Goal: Information Seeking & Learning: Learn about a topic

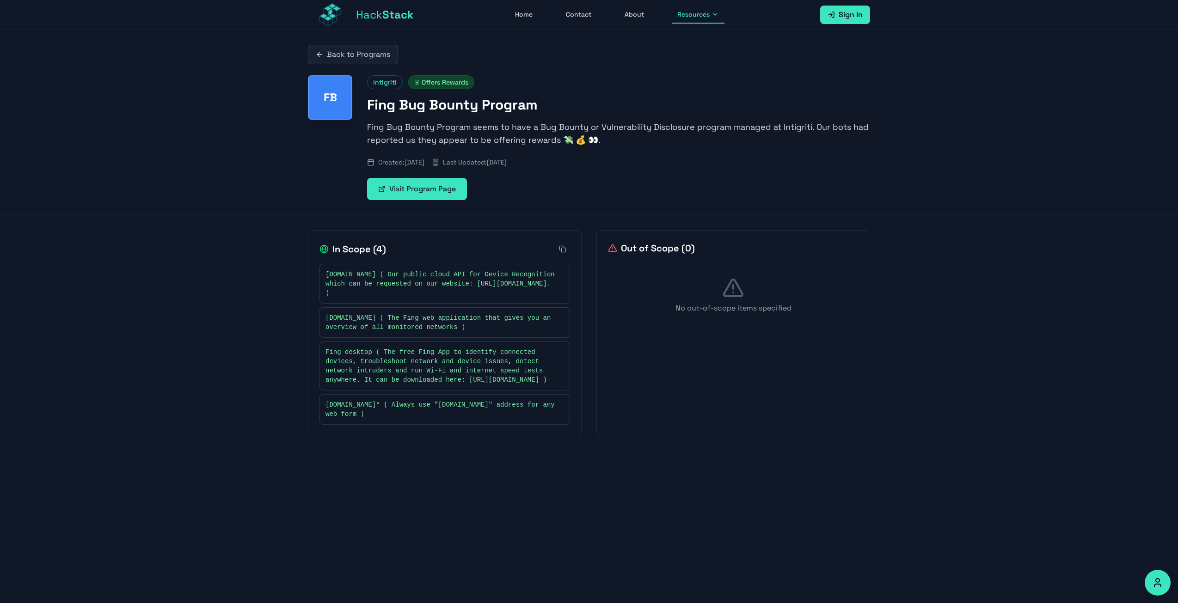
click at [374, 47] on link "Back to Programs" at bounding box center [353, 54] width 90 height 19
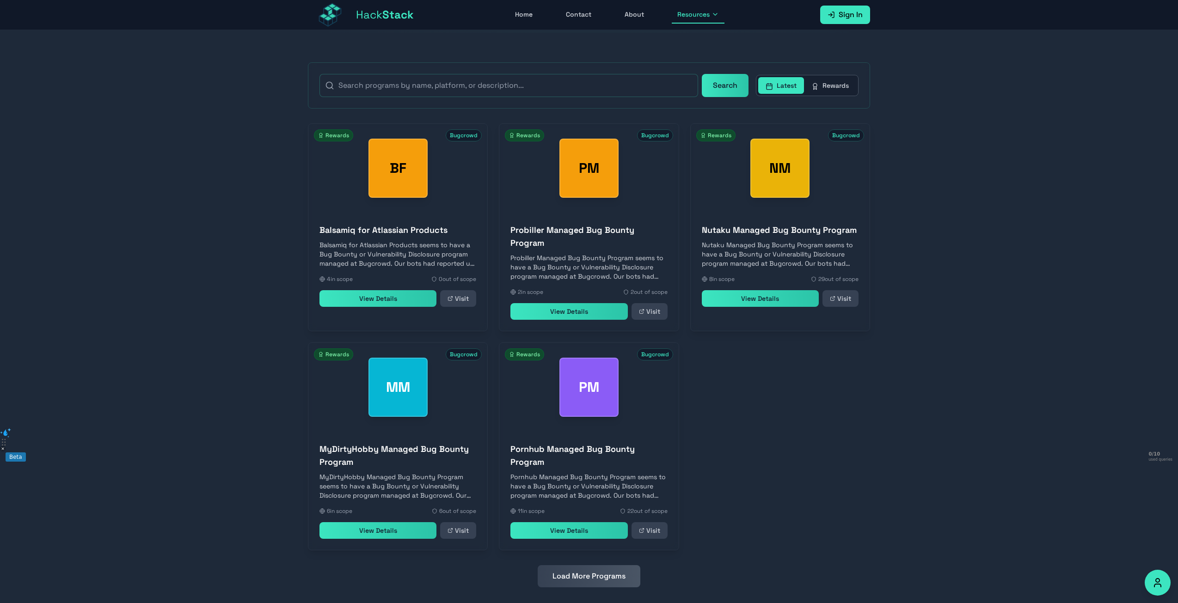
scroll to position [190, 0]
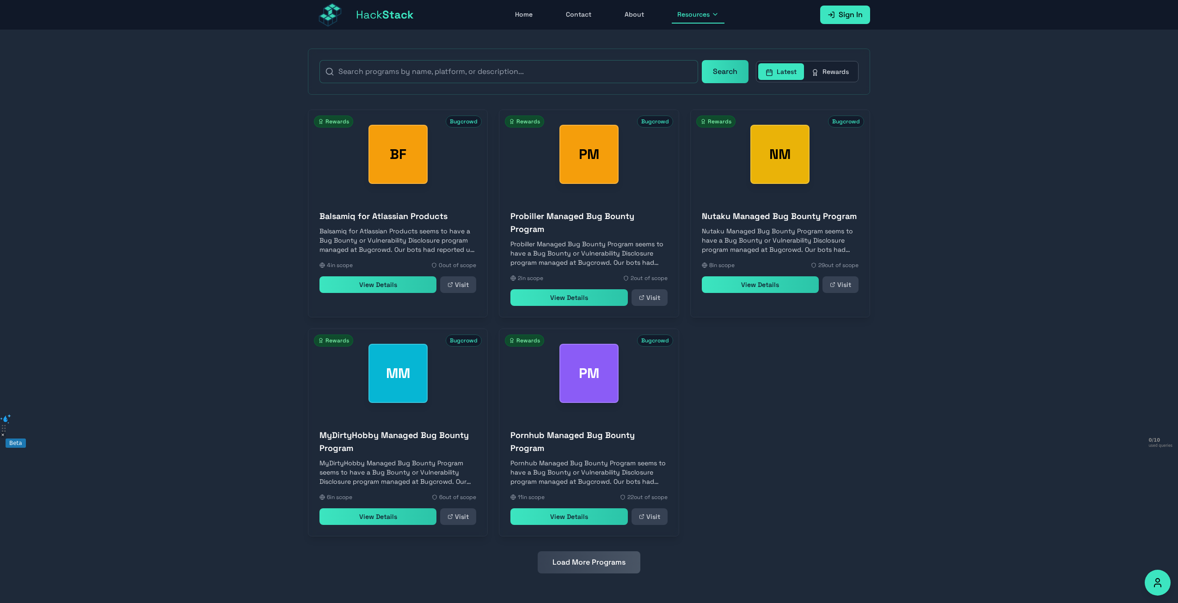
click at [606, 564] on button "Load More Programs" at bounding box center [589, 563] width 103 height 22
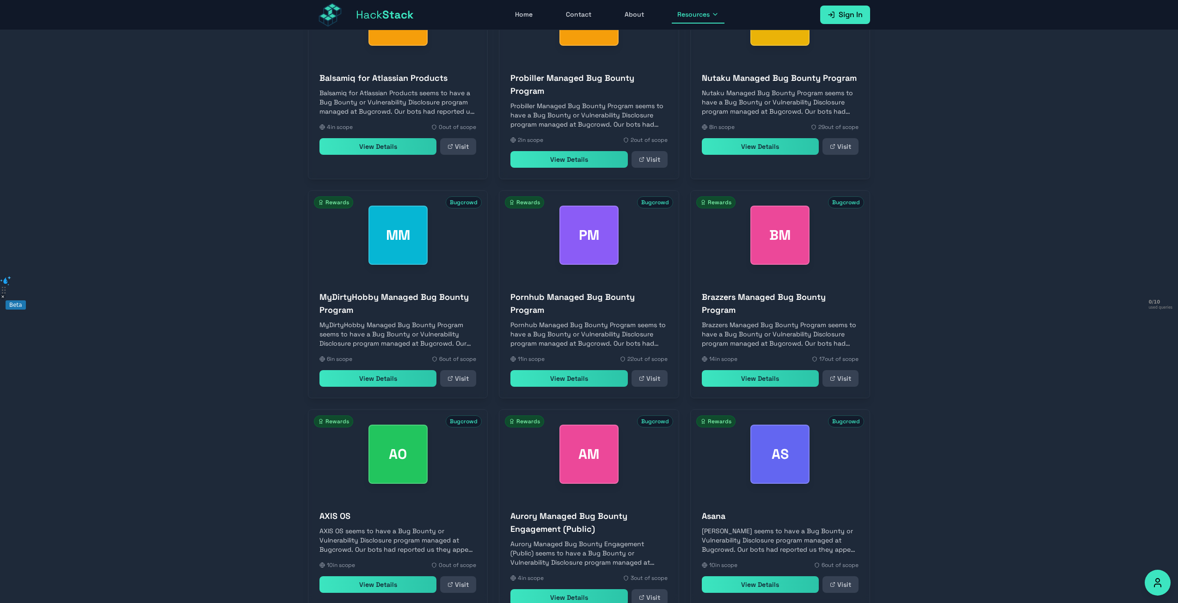
scroll to position [329, 0]
click at [771, 385] on link "View Details" at bounding box center [760, 378] width 117 height 17
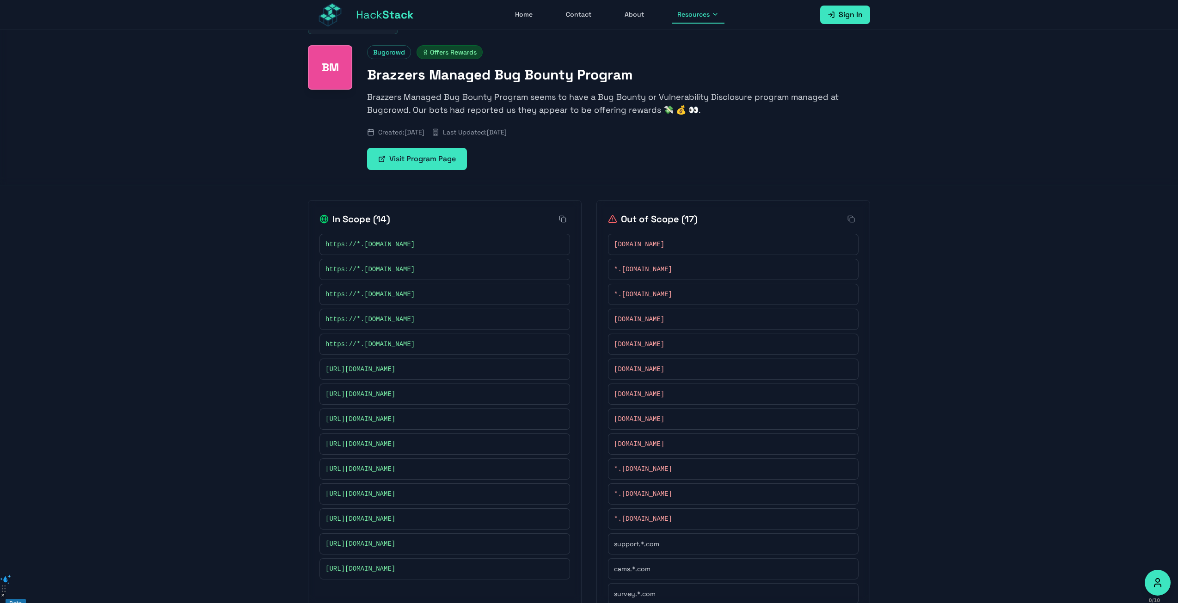
scroll to position [108, 0]
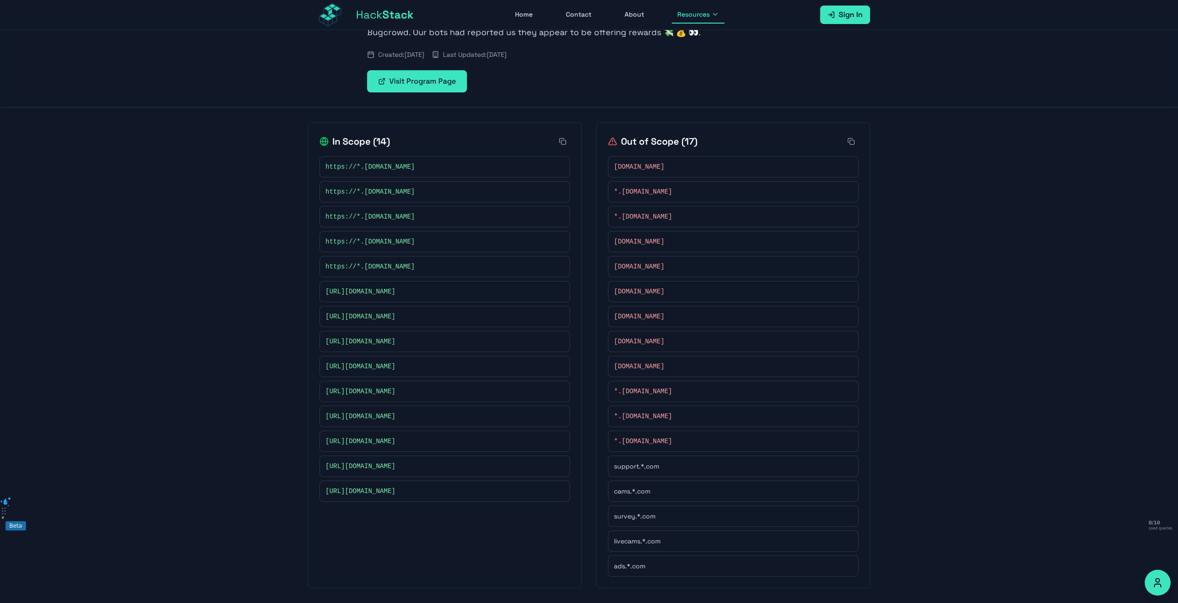
click at [405, 84] on link "Visit Program Page" at bounding box center [417, 81] width 100 height 22
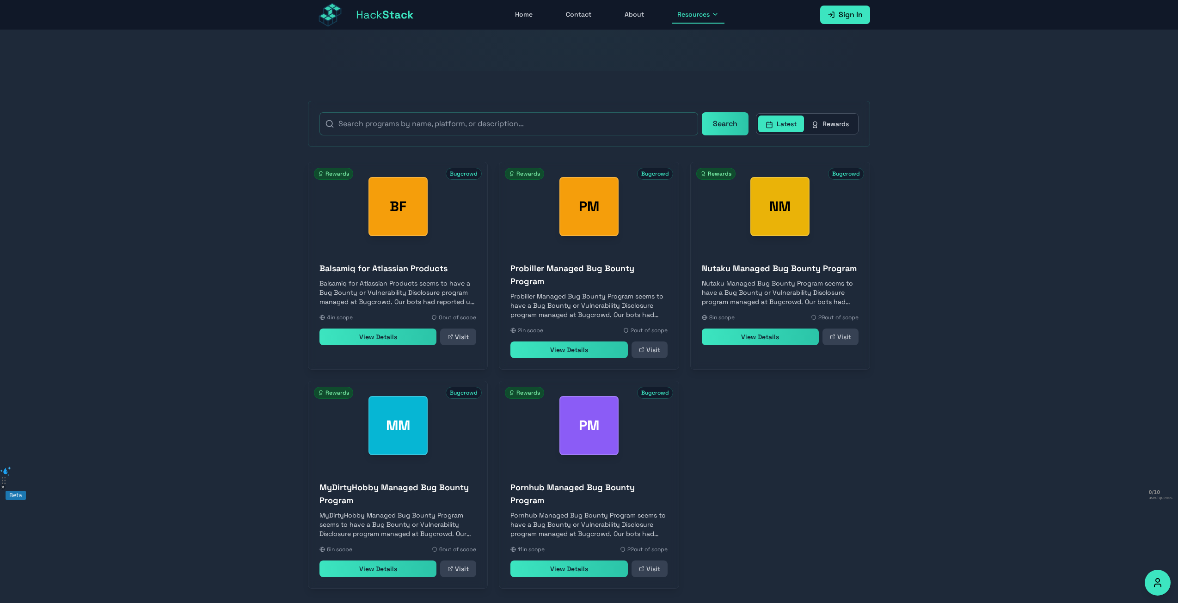
scroll to position [190, 0]
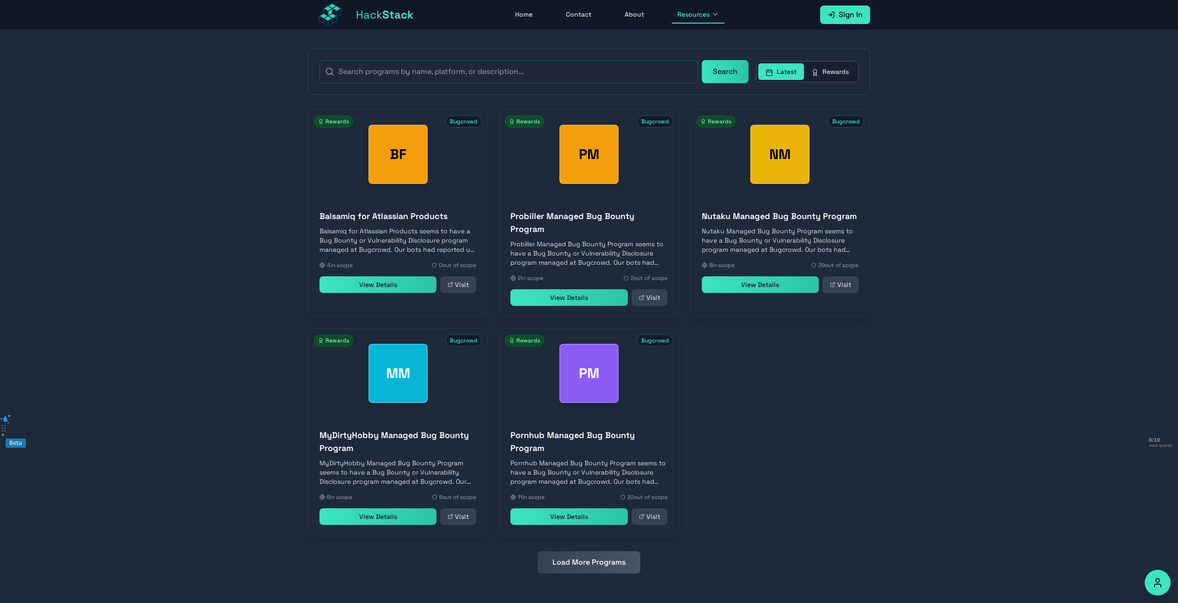
click at [605, 562] on button "Load More Programs" at bounding box center [589, 563] width 103 height 22
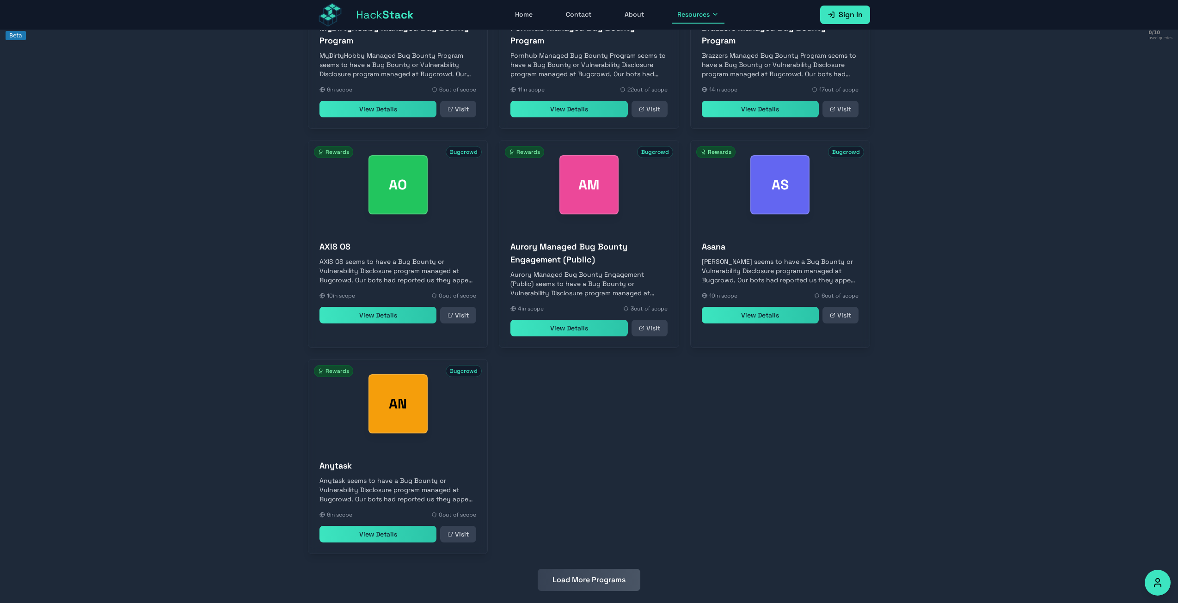
scroll to position [616, 0]
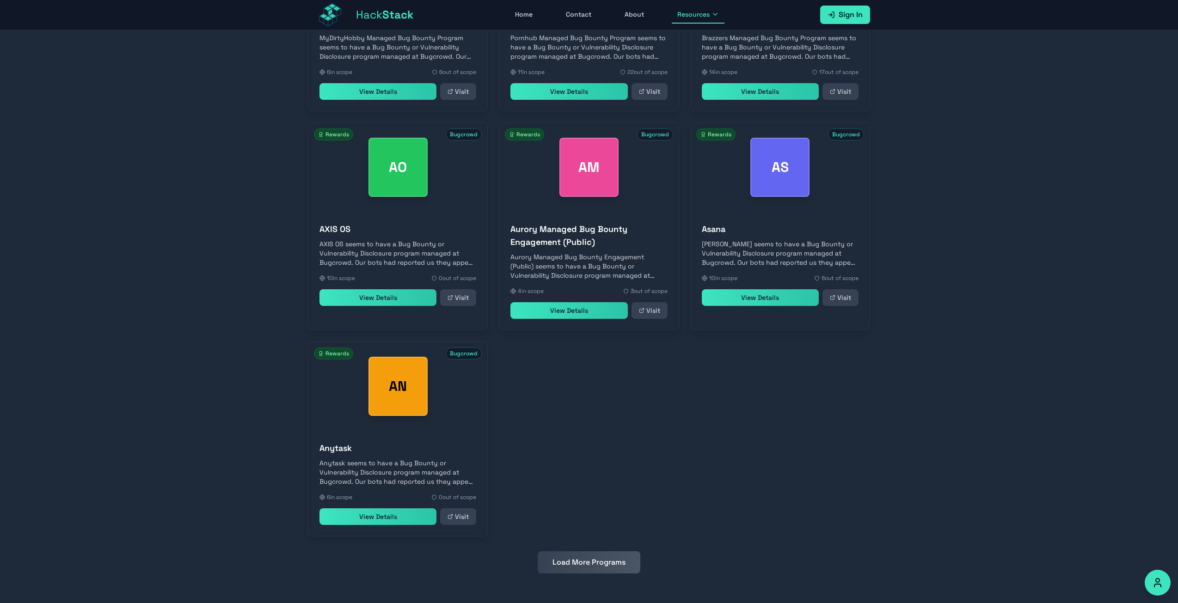
click at [616, 567] on button "Load More Programs" at bounding box center [589, 563] width 103 height 22
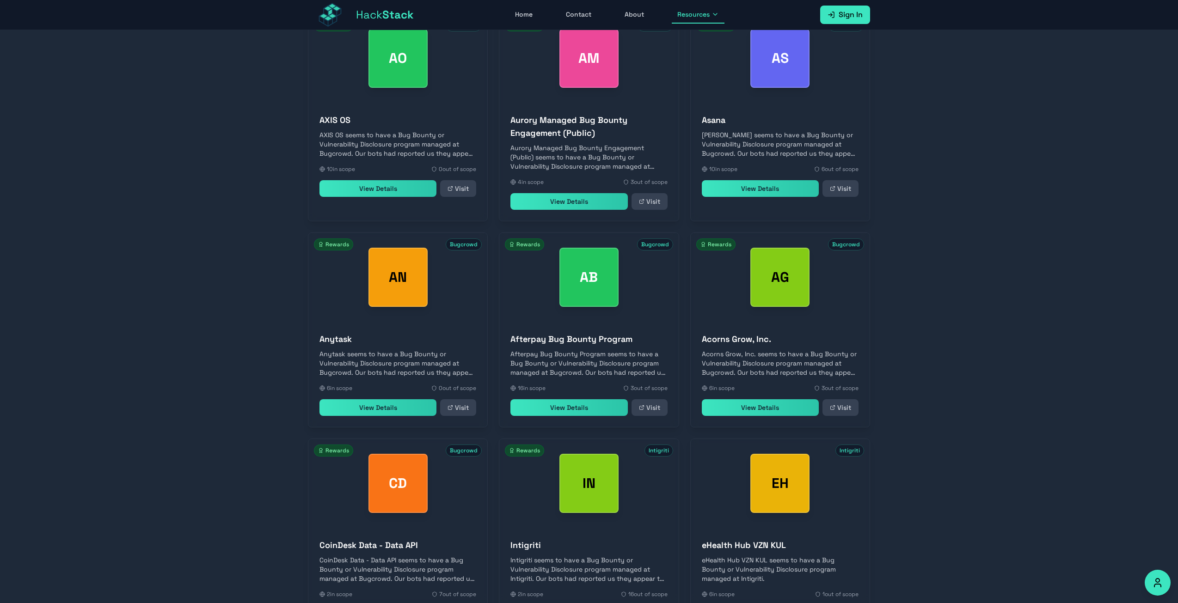
scroll to position [822, 0]
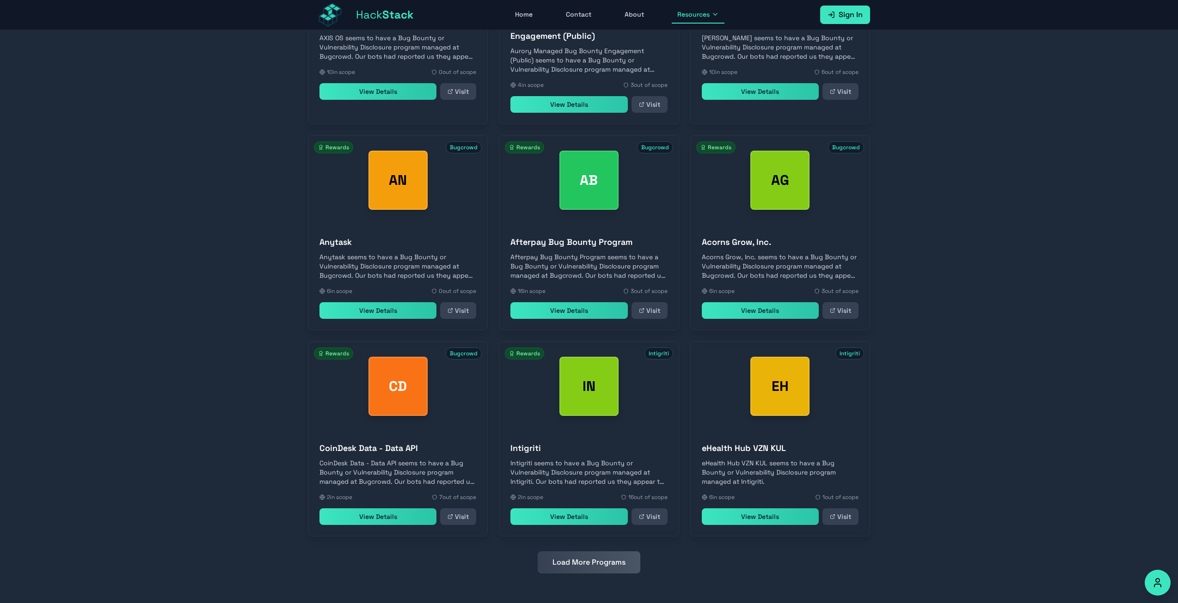
click at [564, 570] on button "Load More Programs" at bounding box center [589, 563] width 103 height 22
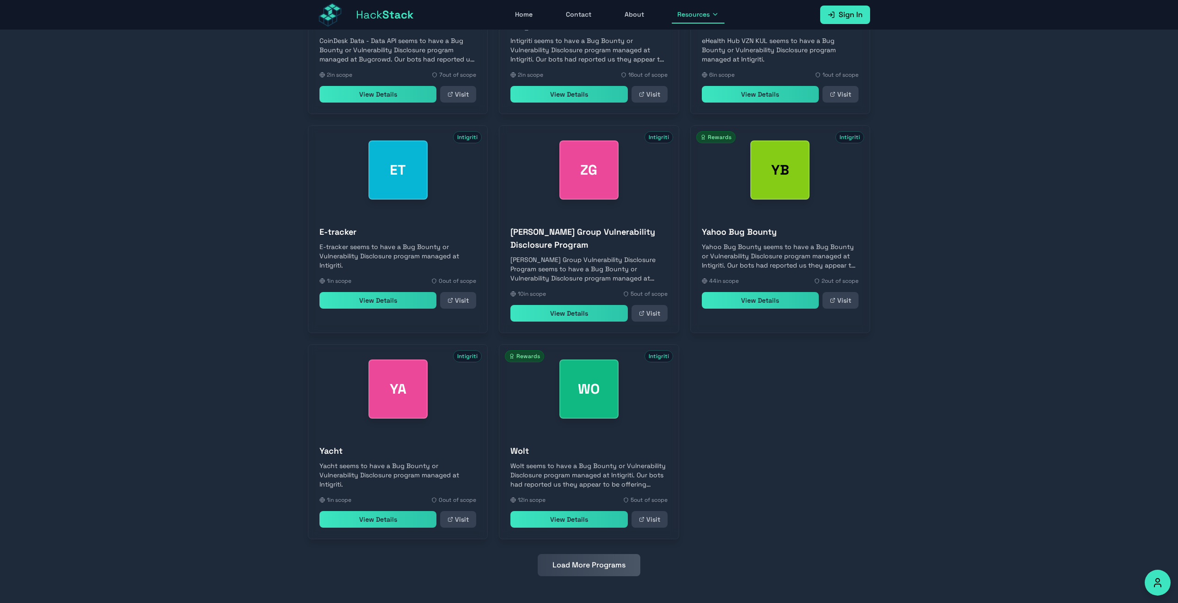
scroll to position [1247, 0]
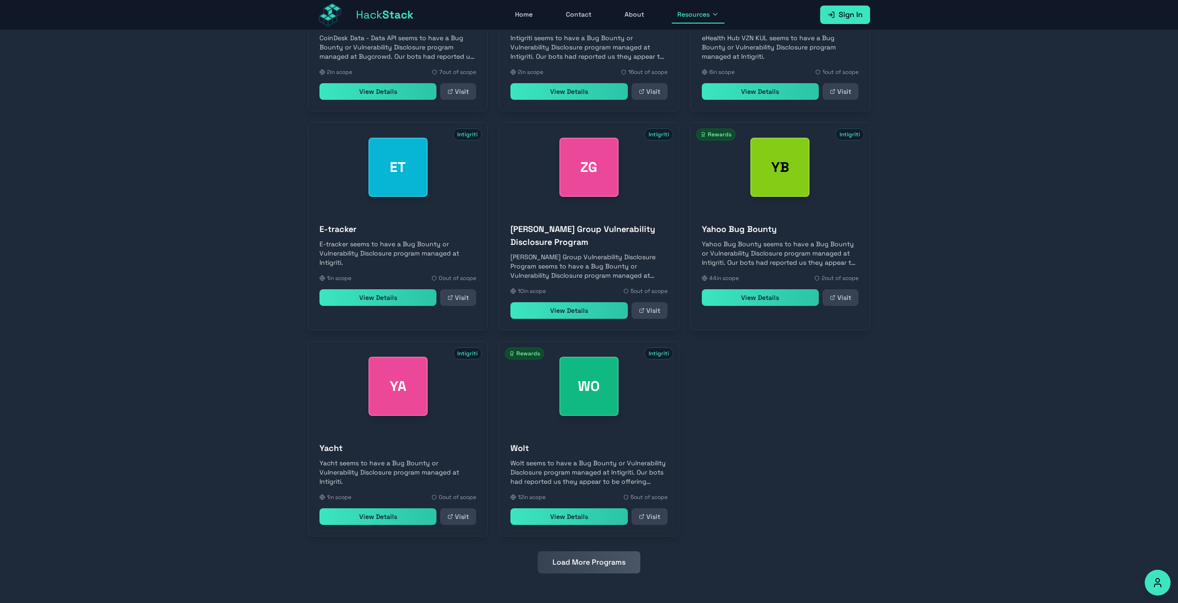
click at [572, 561] on button "Load More Programs" at bounding box center [589, 563] width 103 height 22
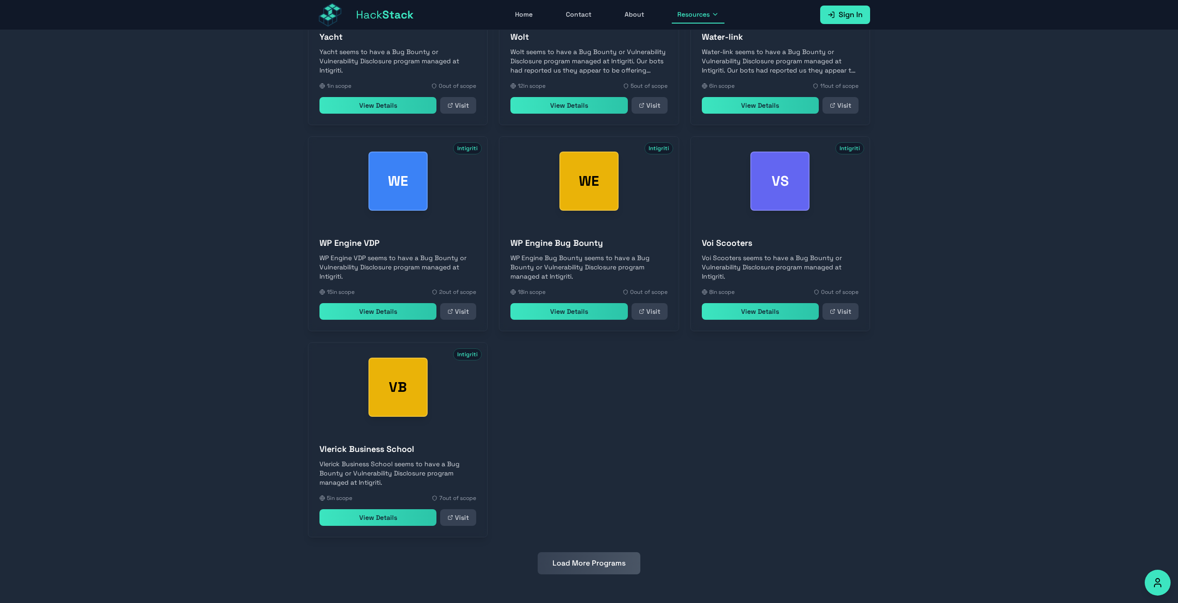
scroll to position [1660, 0]
click at [569, 568] on button "Load More Programs" at bounding box center [589, 563] width 103 height 22
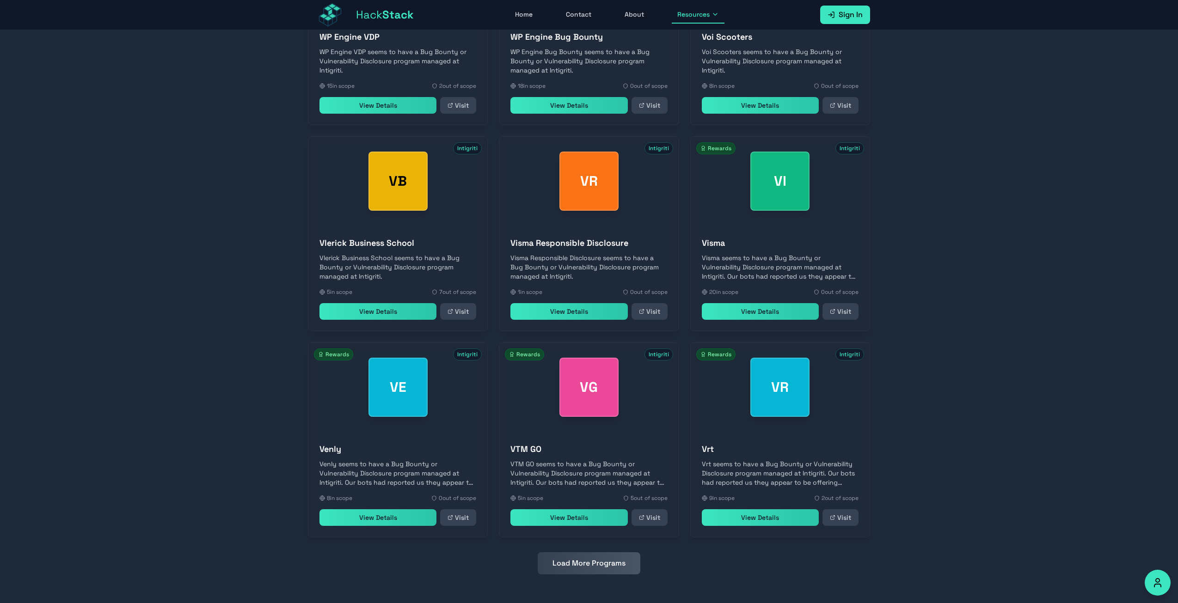
scroll to position [1866, 0]
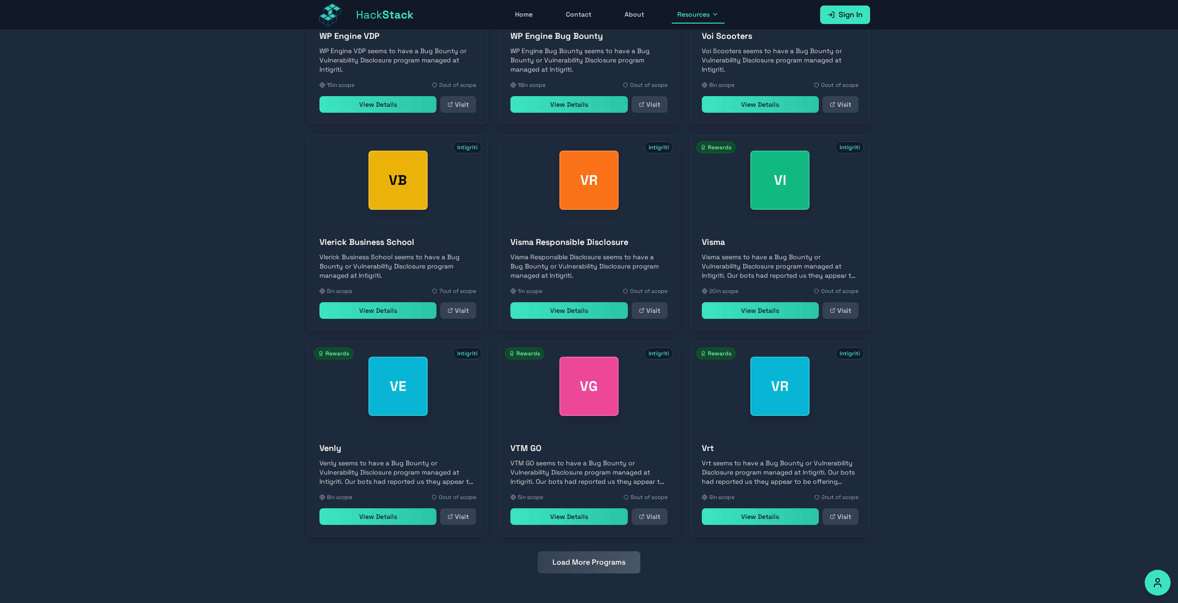
click at [571, 565] on button "Load More Programs" at bounding box center [589, 563] width 103 height 22
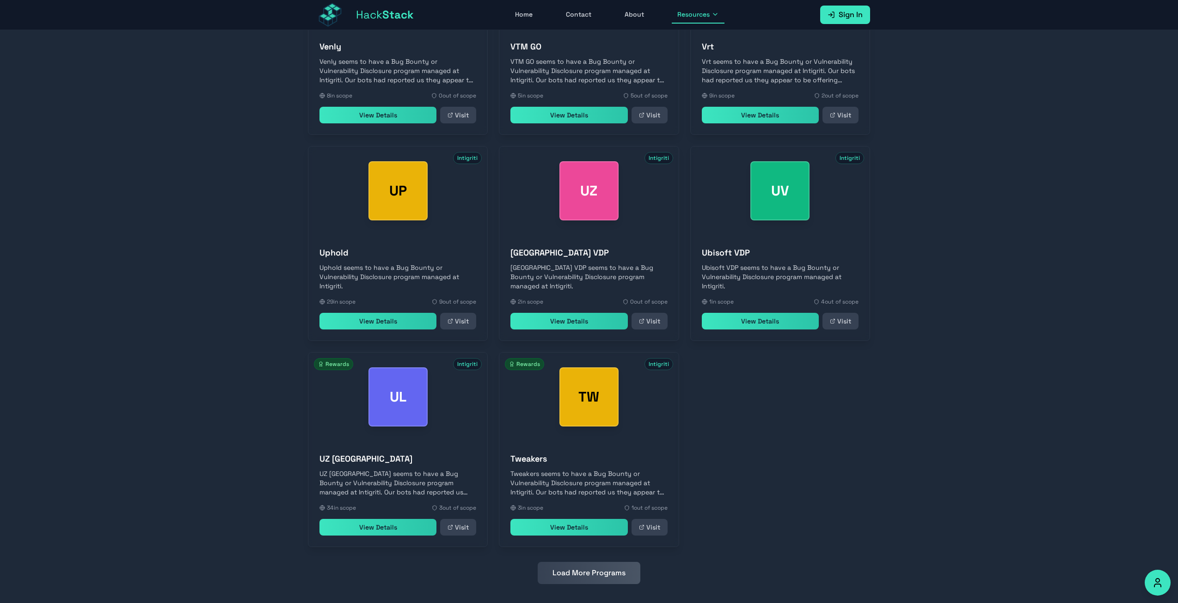
scroll to position [2279, 0]
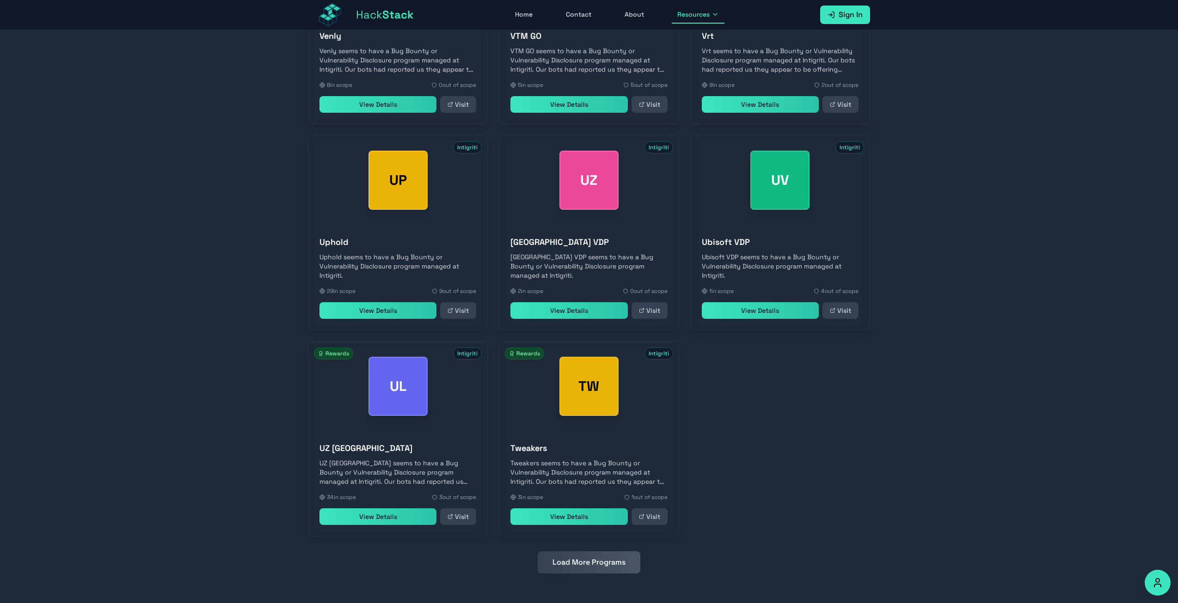
click at [576, 570] on button "Load More Programs" at bounding box center [589, 563] width 103 height 22
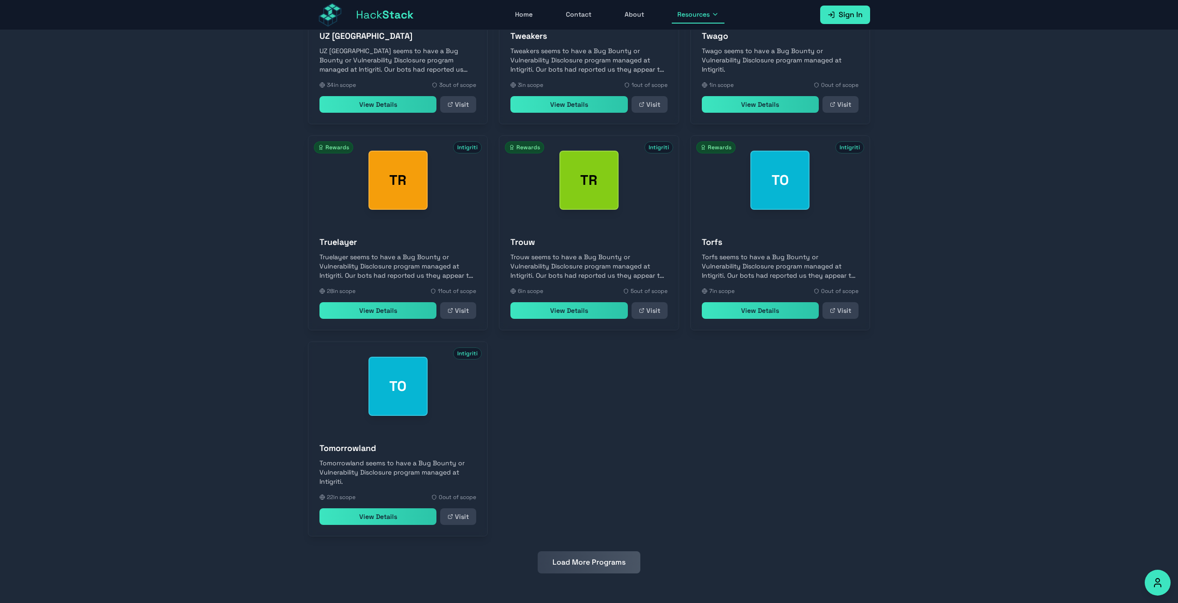
click at [576, 569] on button "Load More Programs" at bounding box center [589, 563] width 103 height 22
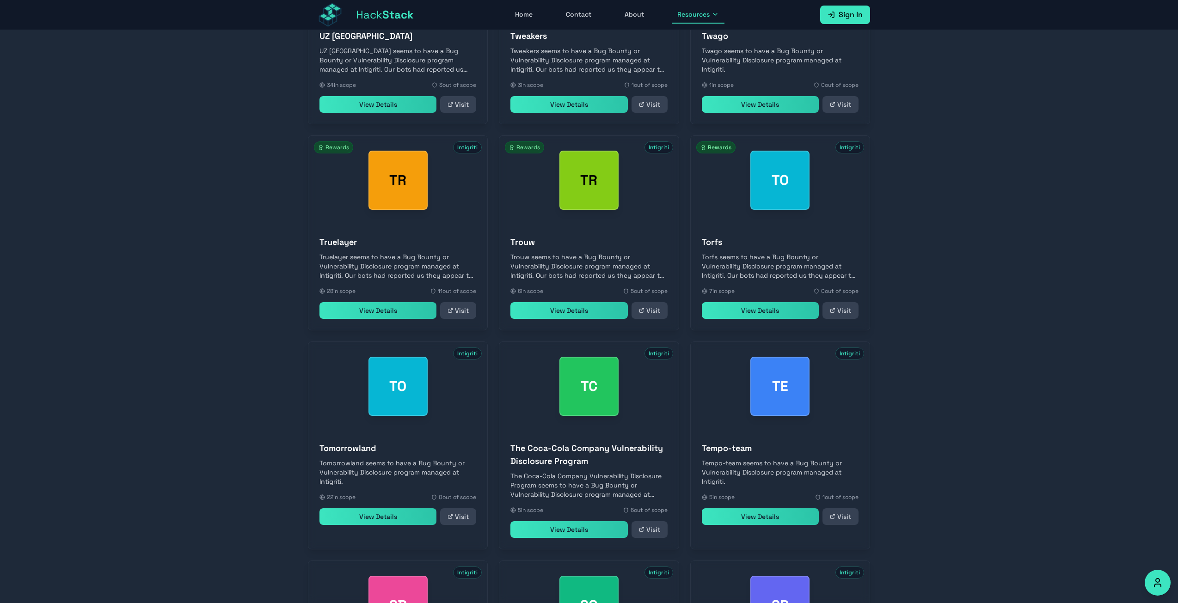
scroll to position [2910, 0]
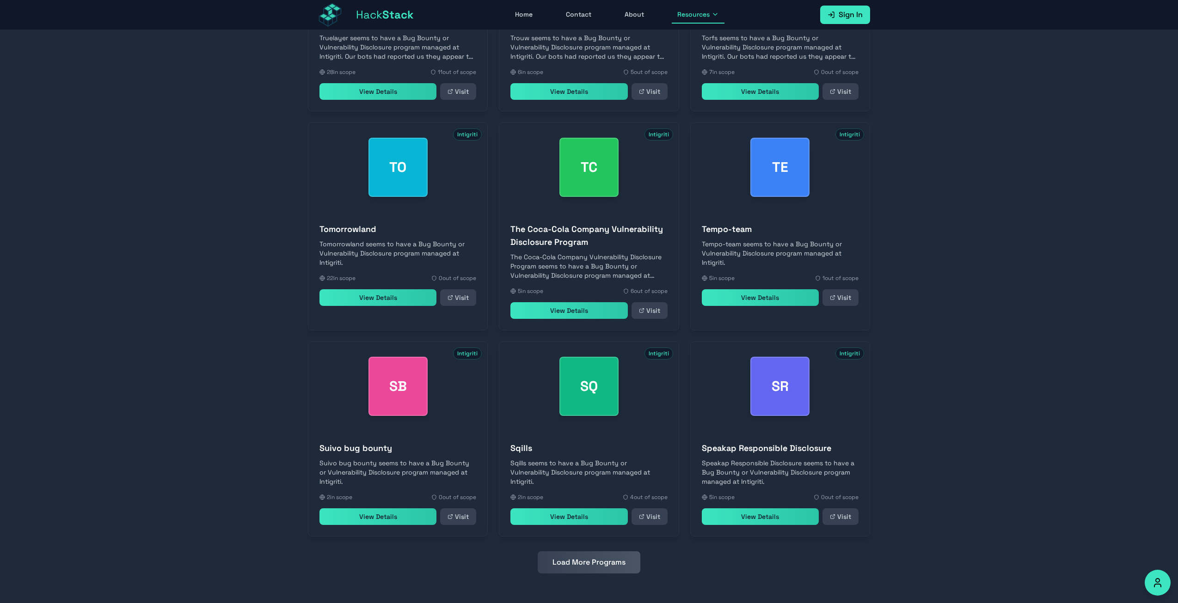
click at [576, 568] on button "Load More Programs" at bounding box center [589, 563] width 103 height 22
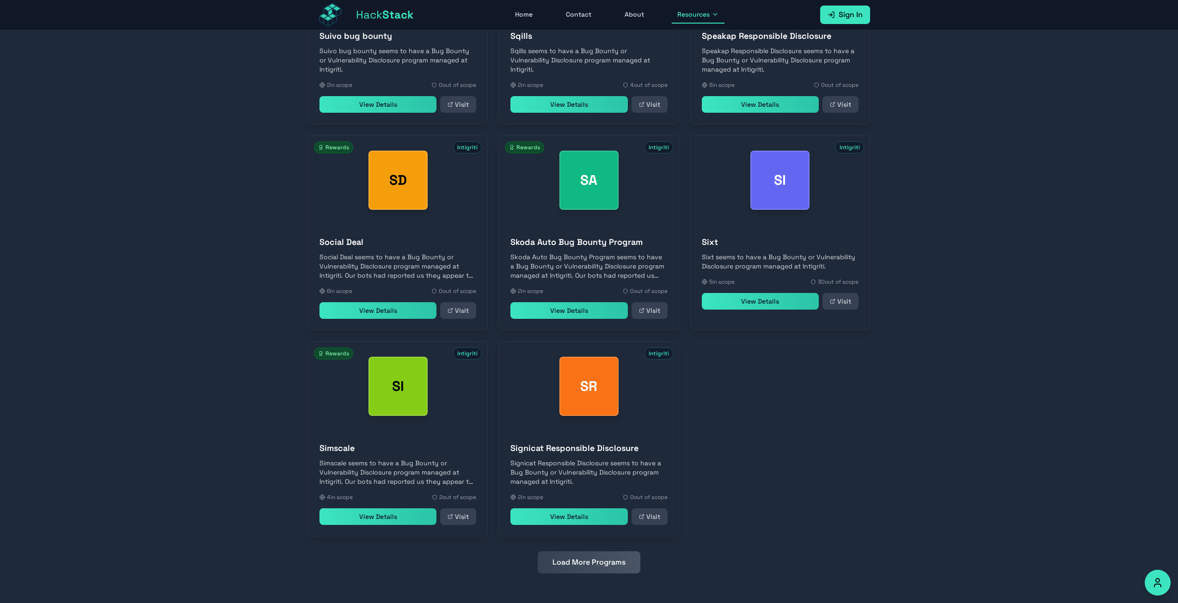
click at [576, 568] on button "Load More Programs" at bounding box center [589, 563] width 103 height 22
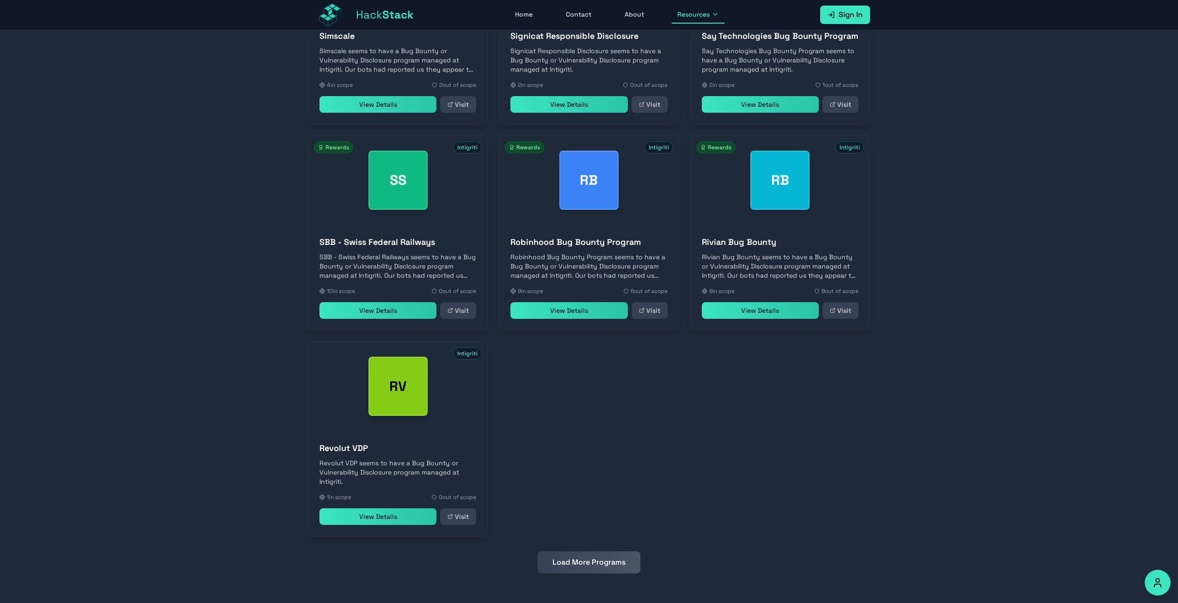
click at [576, 567] on button "Load More Programs" at bounding box center [589, 563] width 103 height 22
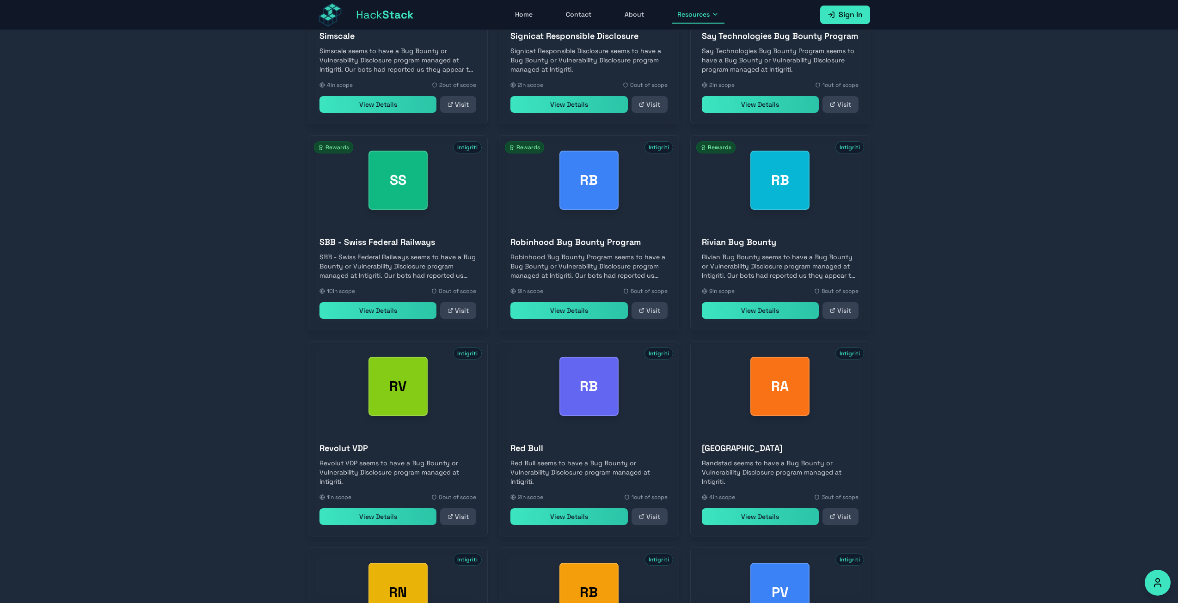
scroll to position [3941, 0]
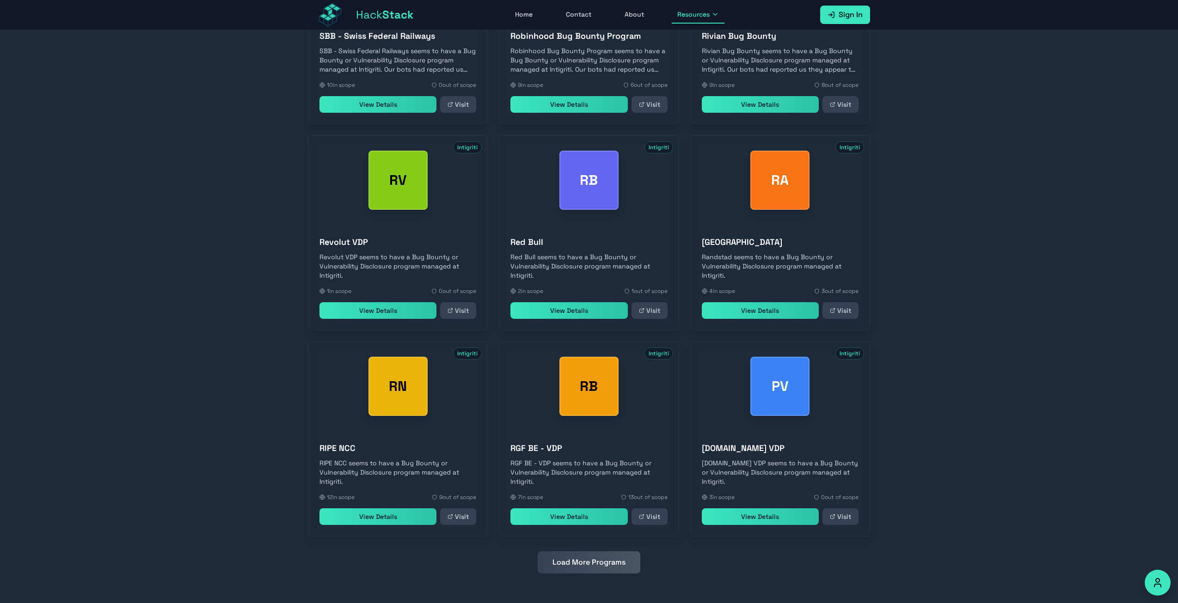
click at [576, 567] on button "Load More Programs" at bounding box center [589, 563] width 103 height 22
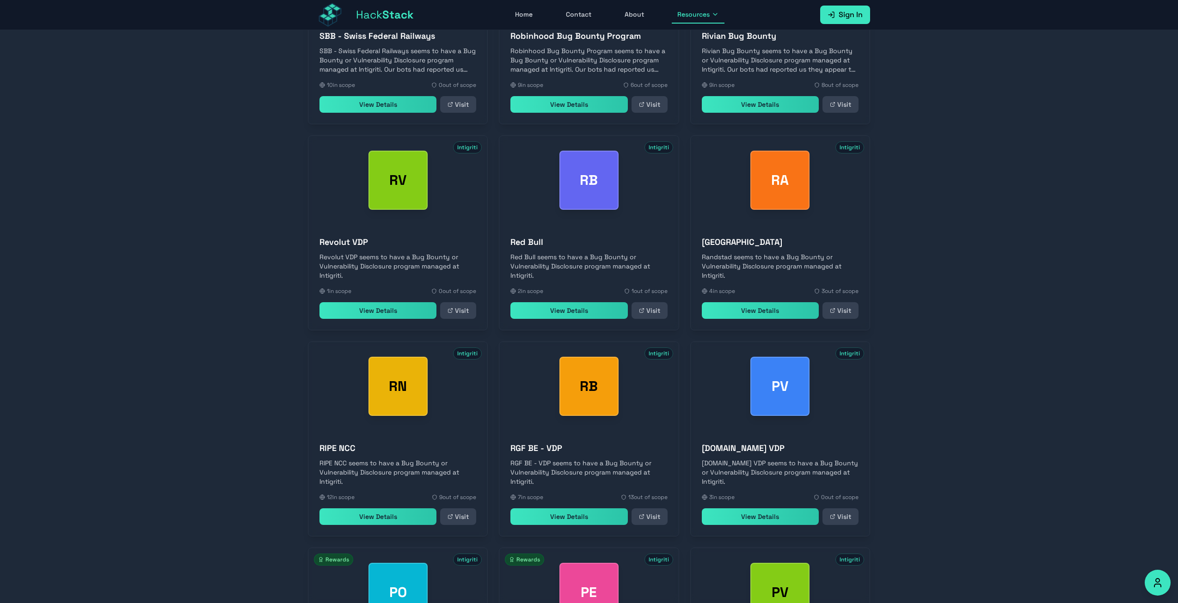
scroll to position [4354, 0]
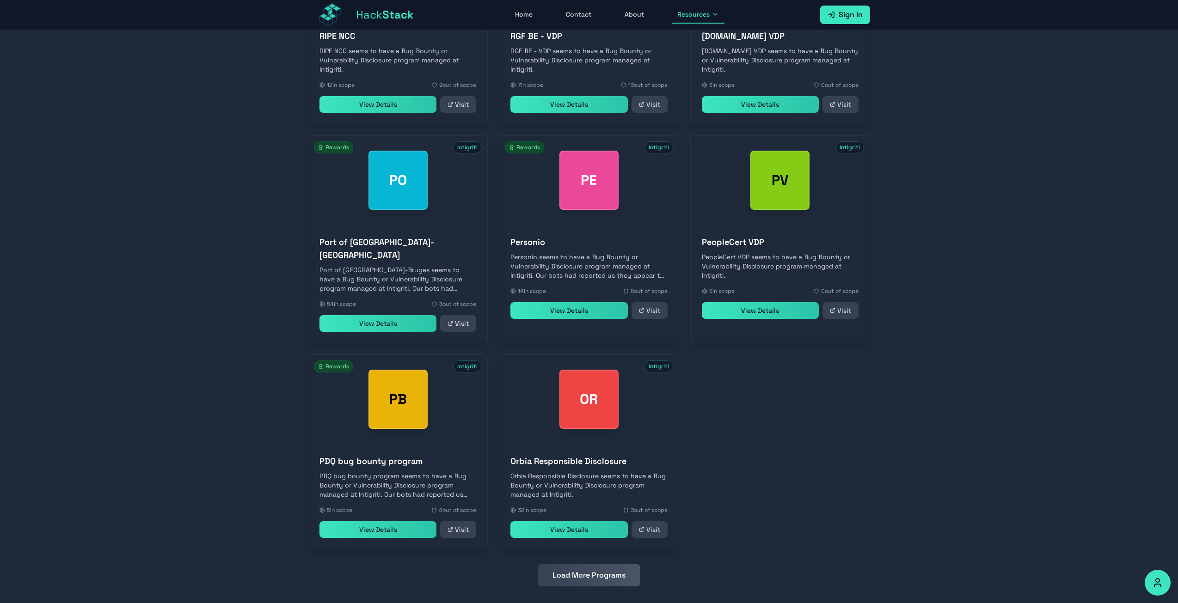
click at [579, 566] on button "Load More Programs" at bounding box center [589, 576] width 103 height 22
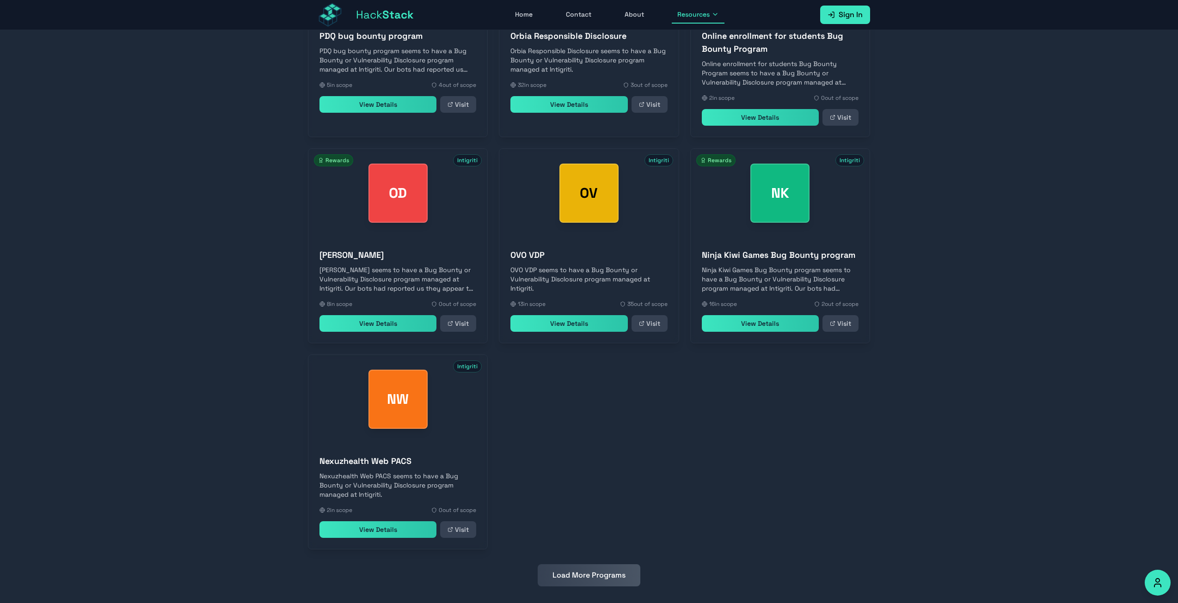
click at [585, 569] on button "Load More Programs" at bounding box center [589, 576] width 103 height 22
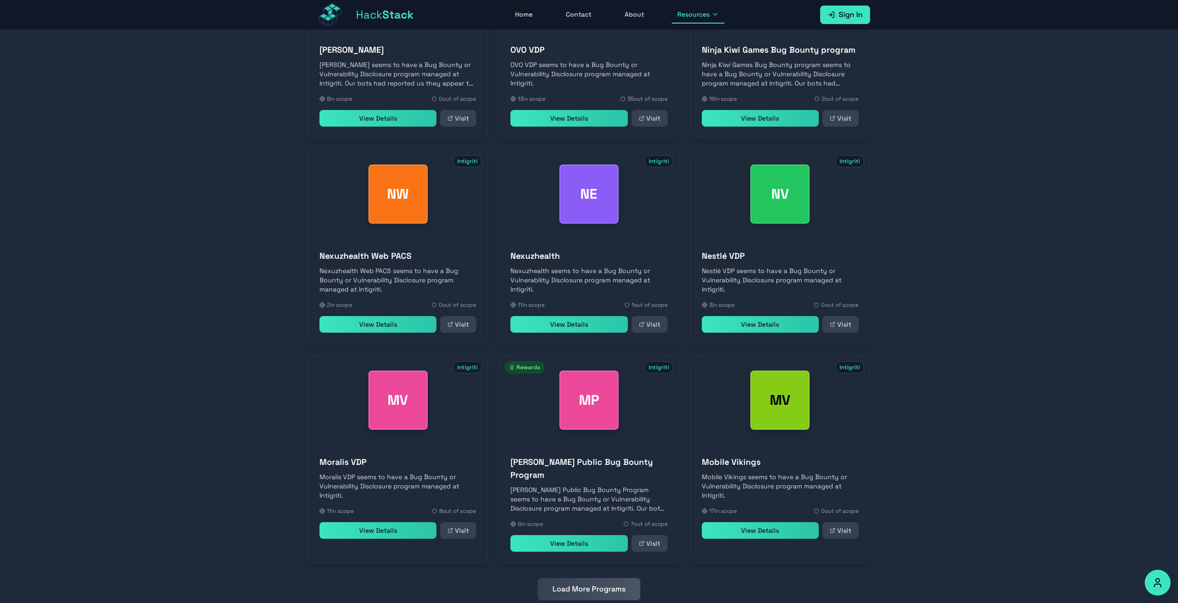
scroll to position [4985, 0]
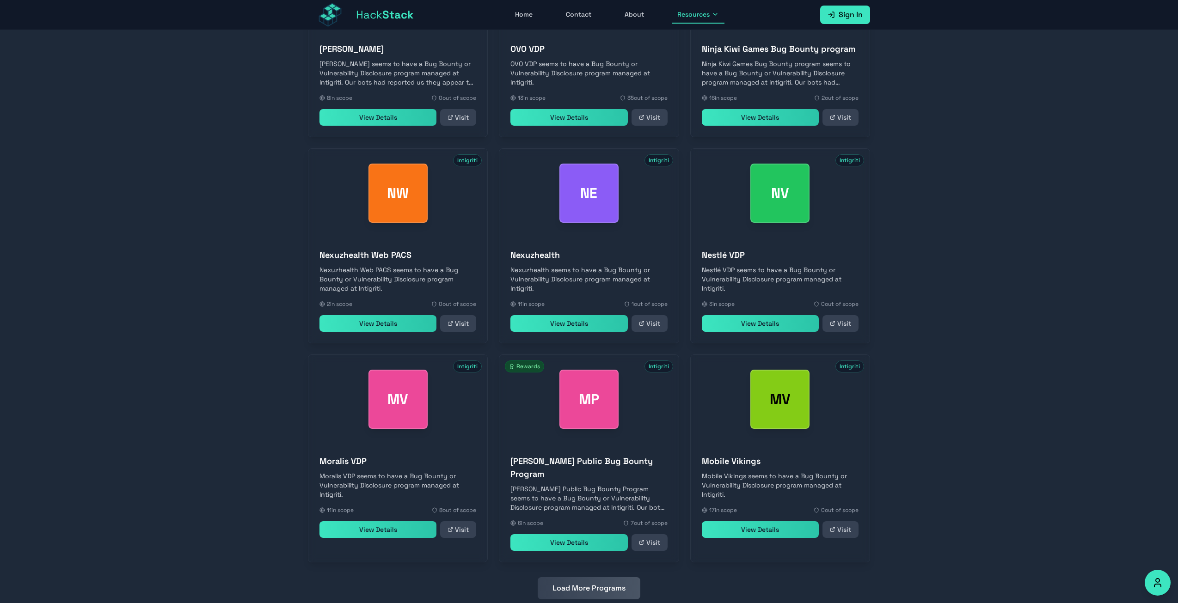
click at [585, 578] on button "Load More Programs" at bounding box center [589, 589] width 103 height 22
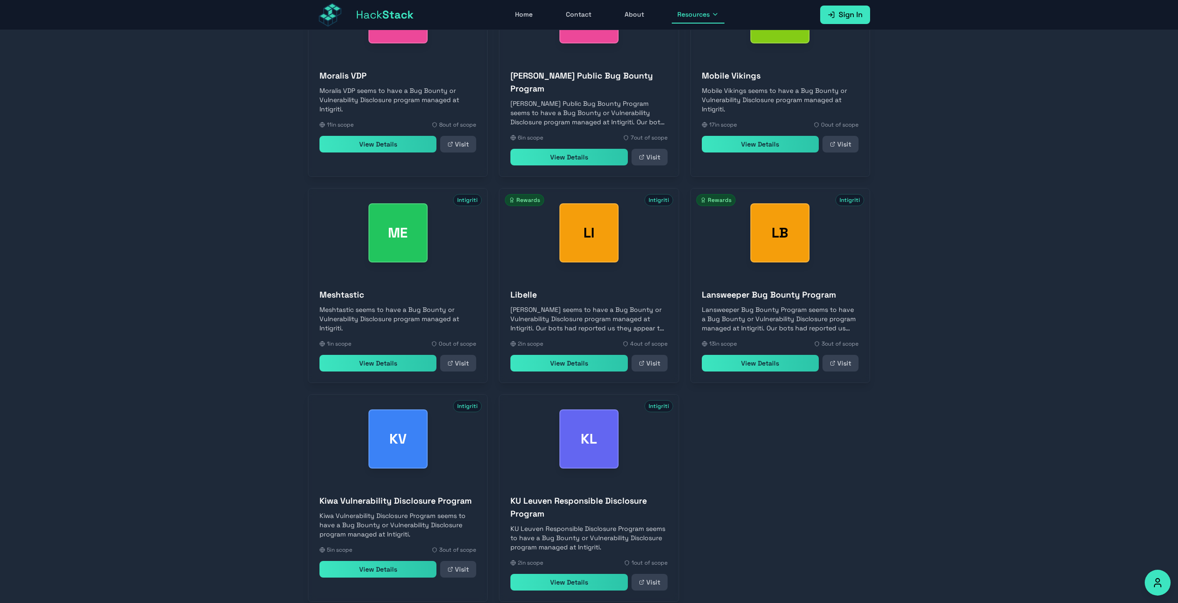
scroll to position [5411, 0]
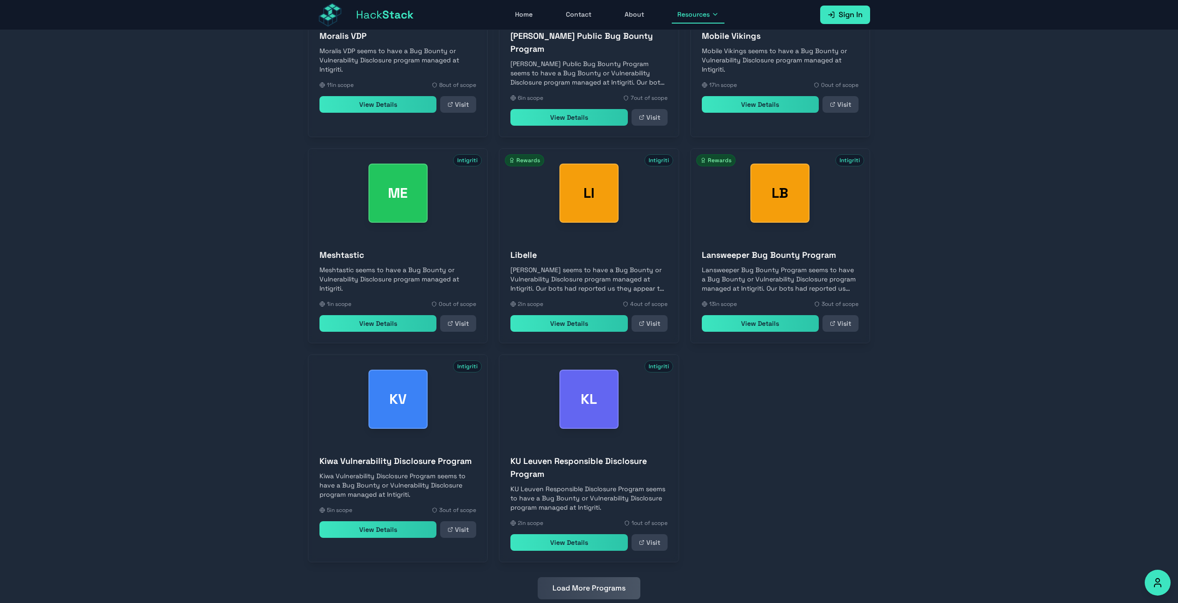
click at [572, 578] on button "Load More Programs" at bounding box center [589, 589] width 103 height 22
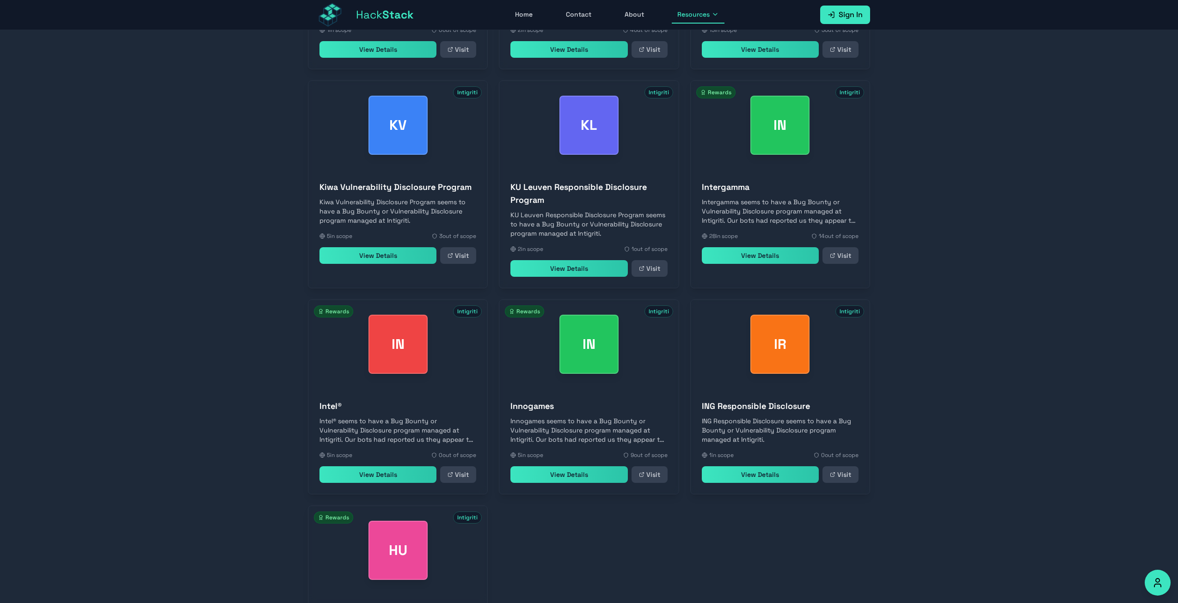
scroll to position [5684, 0]
click at [406, 248] on link "View Details" at bounding box center [378, 256] width 117 height 17
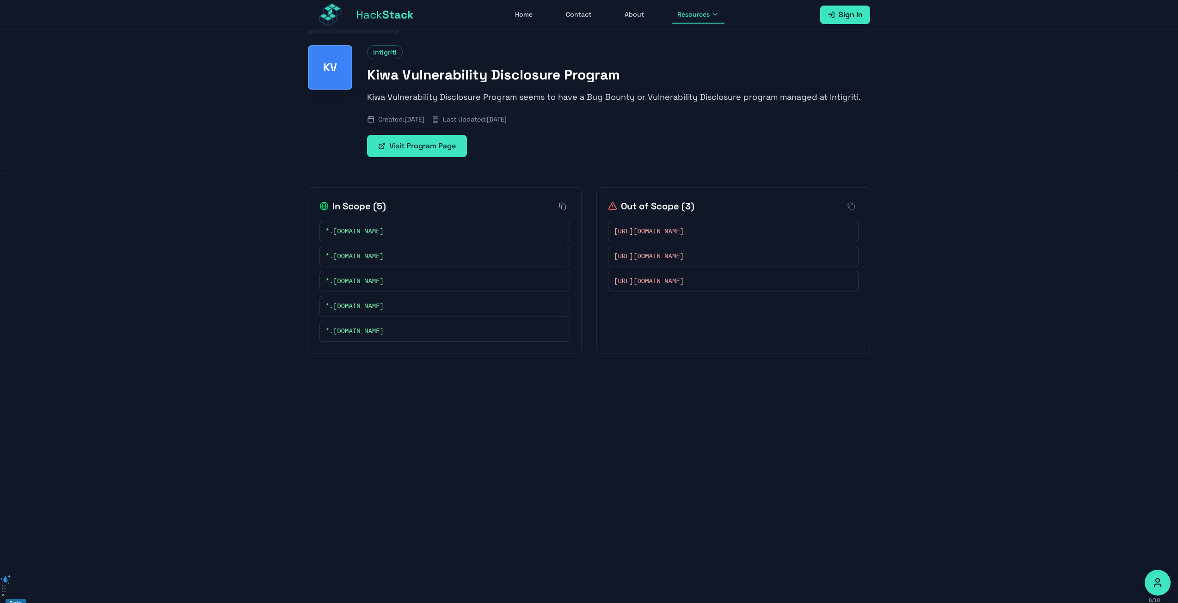
click at [400, 154] on link "Visit Program Page" at bounding box center [417, 146] width 100 height 22
